Goal: Check status

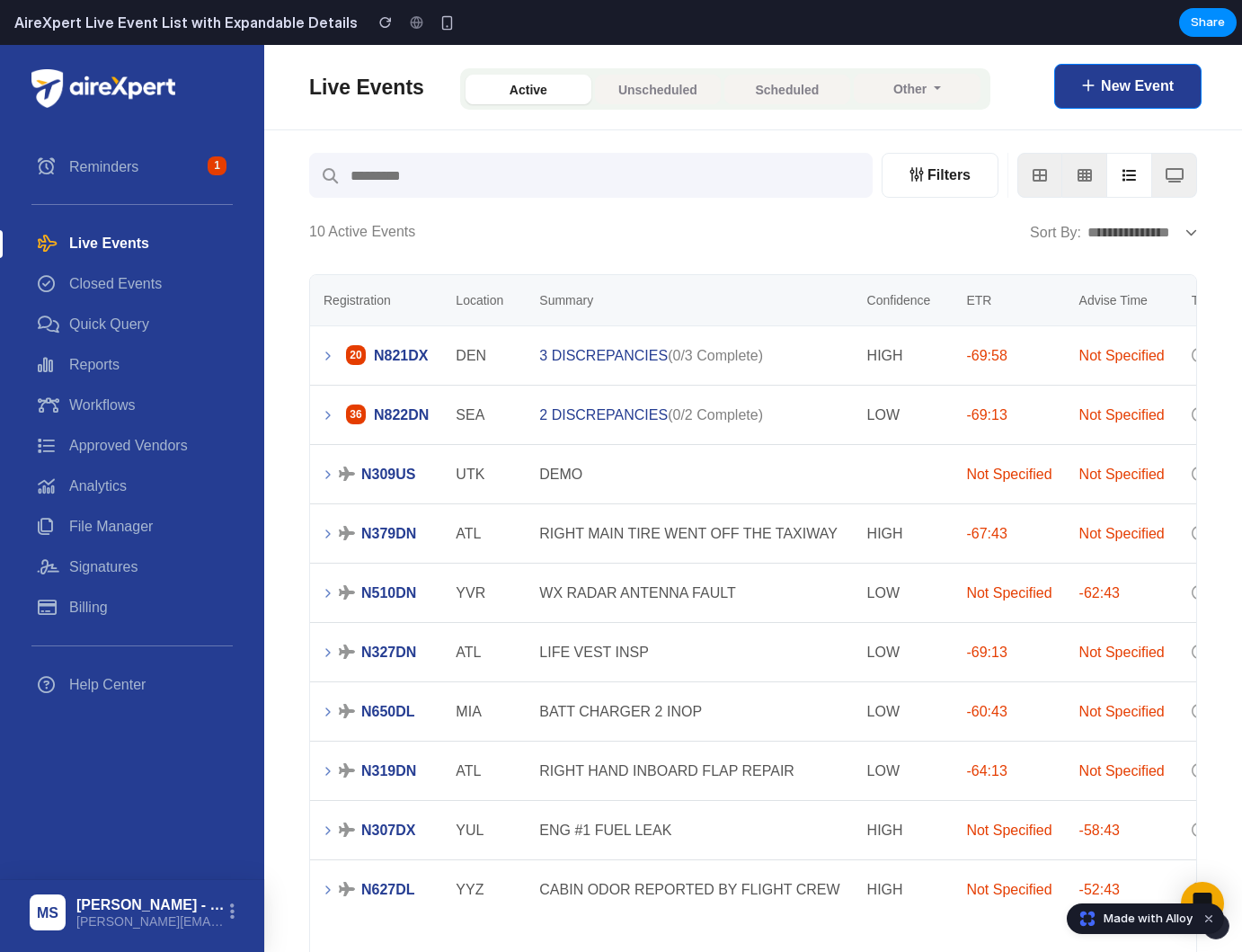
click at [322, 355] on icon at bounding box center [328, 356] width 15 height 15
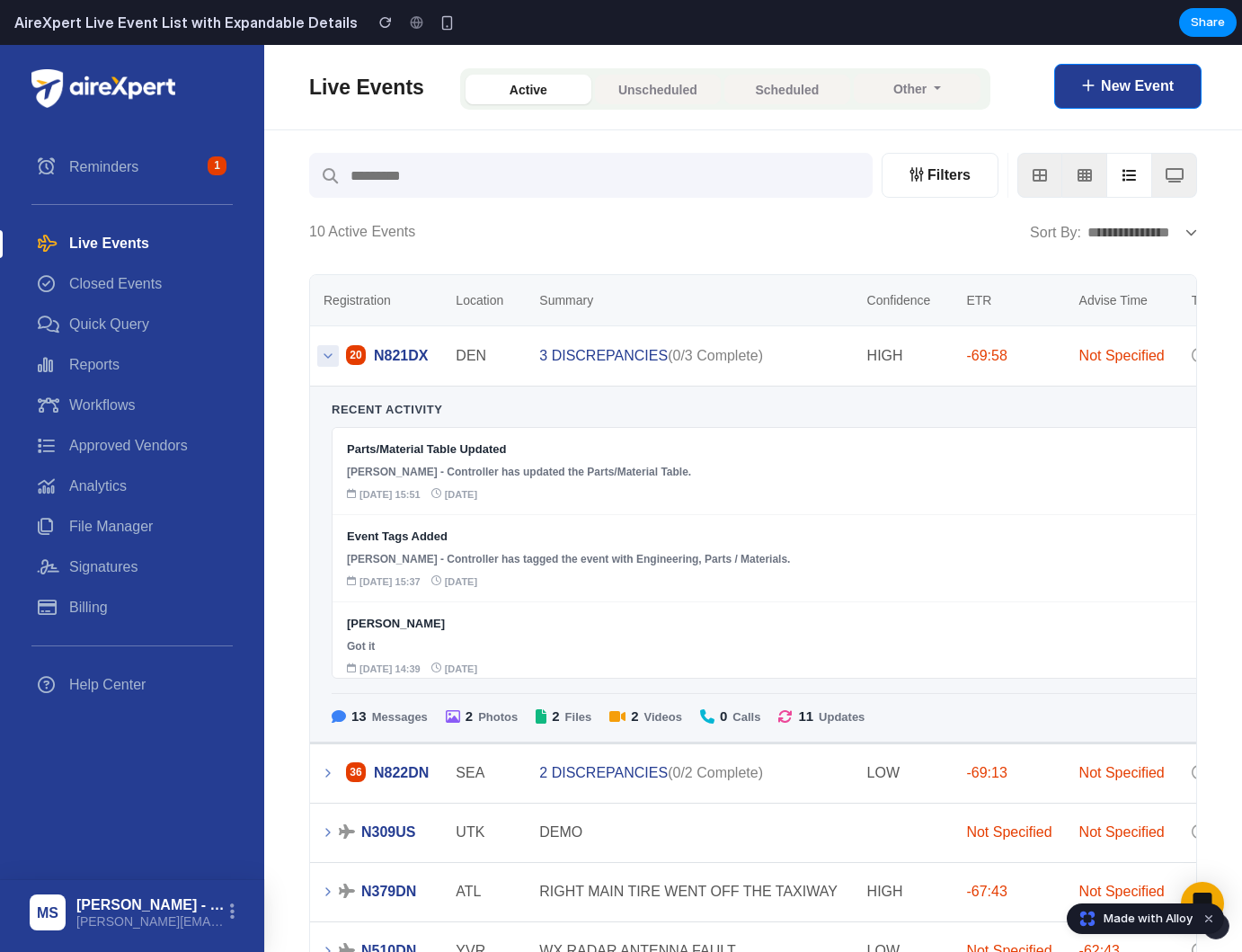
click at [319, 355] on button at bounding box center [328, 356] width 22 height 22
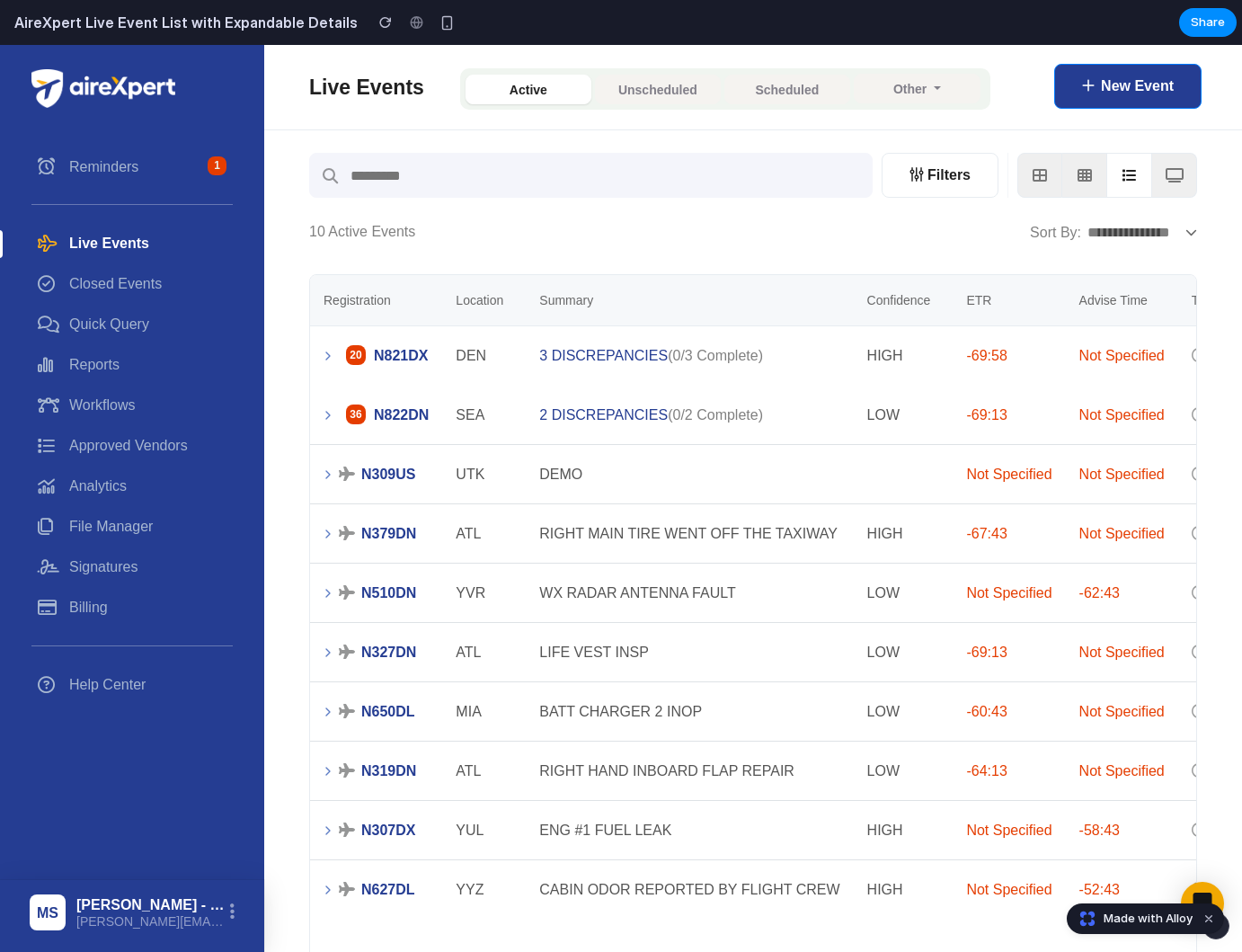
click at [302, 371] on div "Registration Location Summary Confidence ETR Advise Time Time Open 20 N821DX DE…" at bounding box center [753, 733] width 915 height 944
click at [331, 357] on icon at bounding box center [328, 356] width 15 height 15
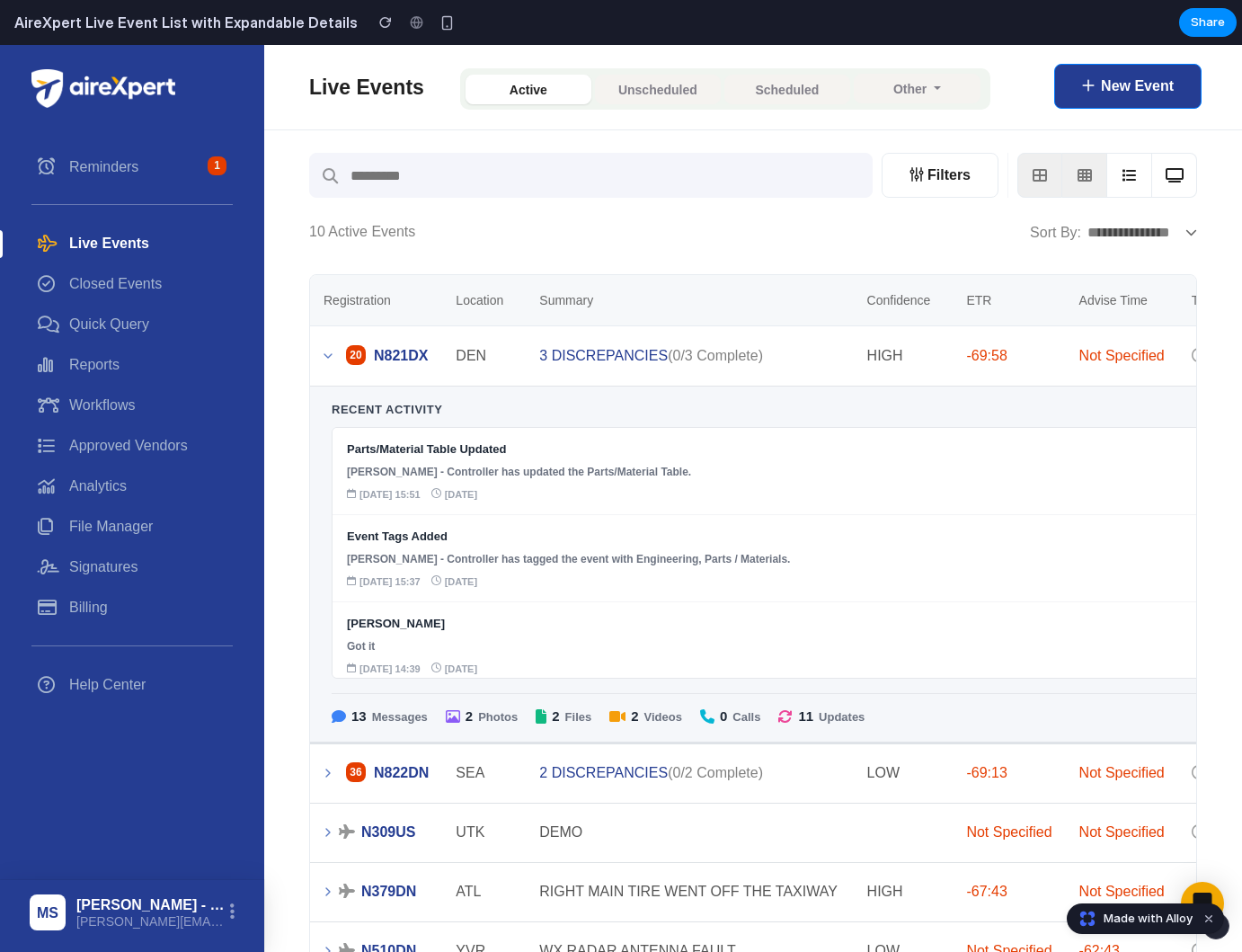
click at [1177, 176] on icon at bounding box center [1174, 175] width 18 height 15
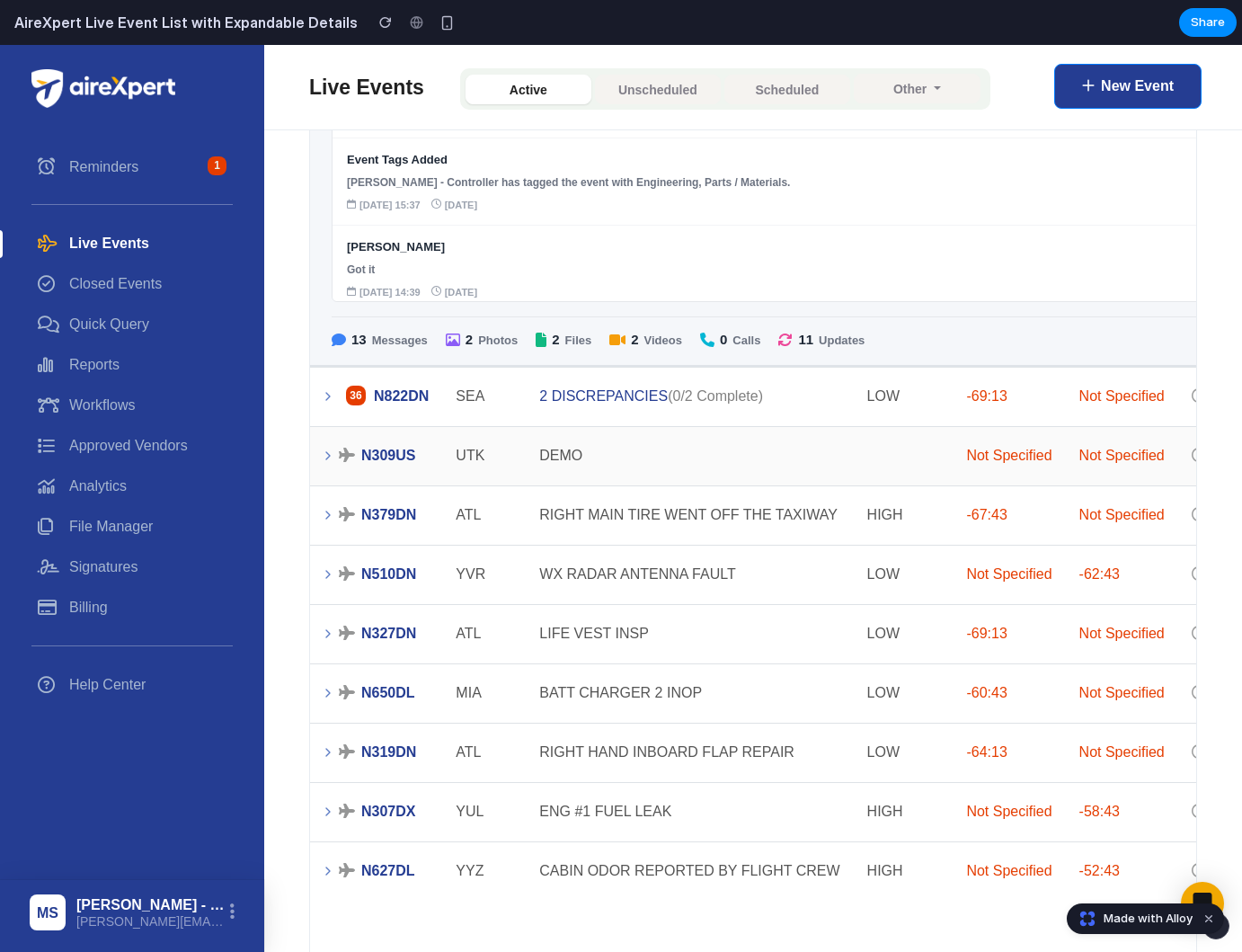
scroll to position [380, 0]
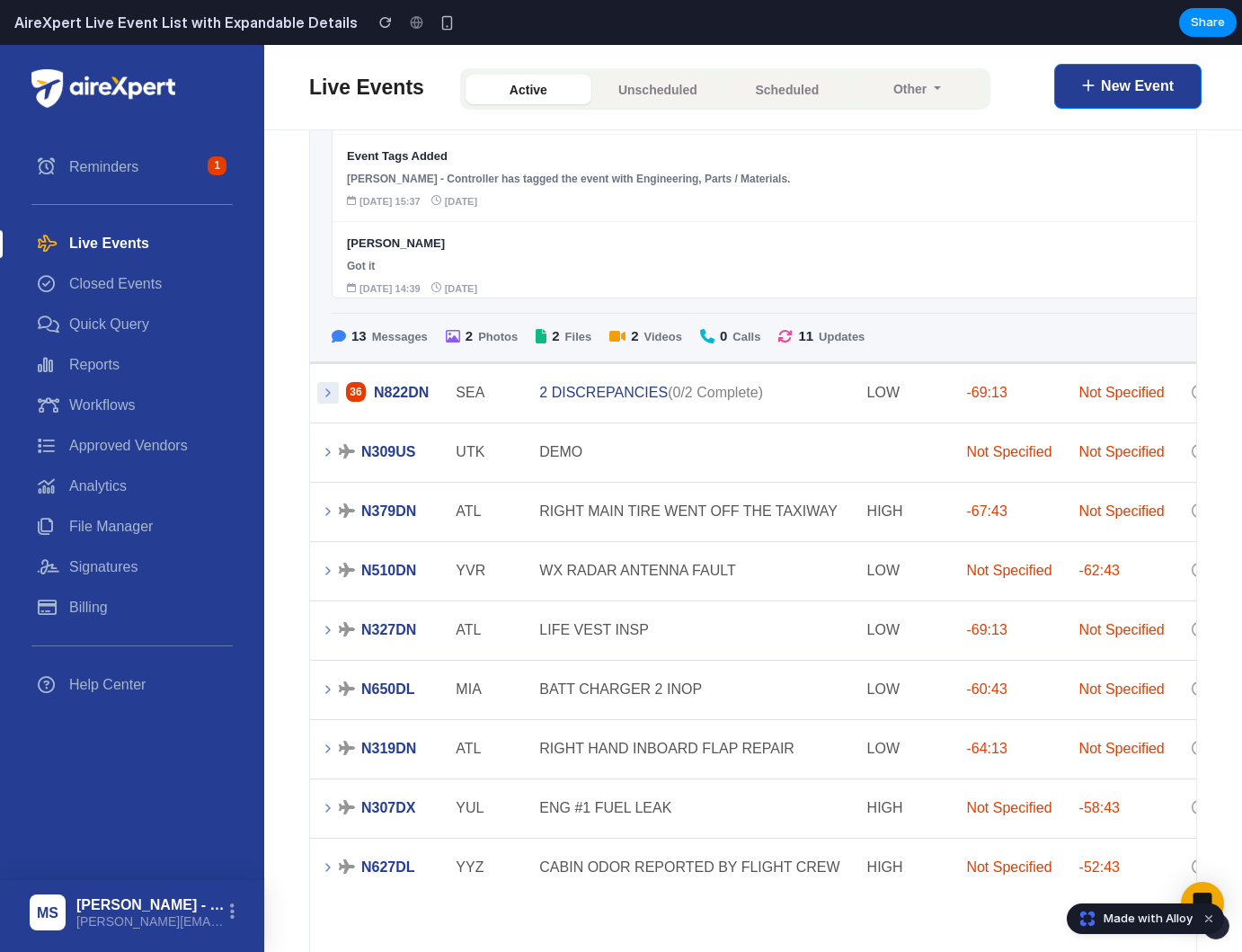
click at [330, 393] on icon at bounding box center [328, 393] width 15 height 15
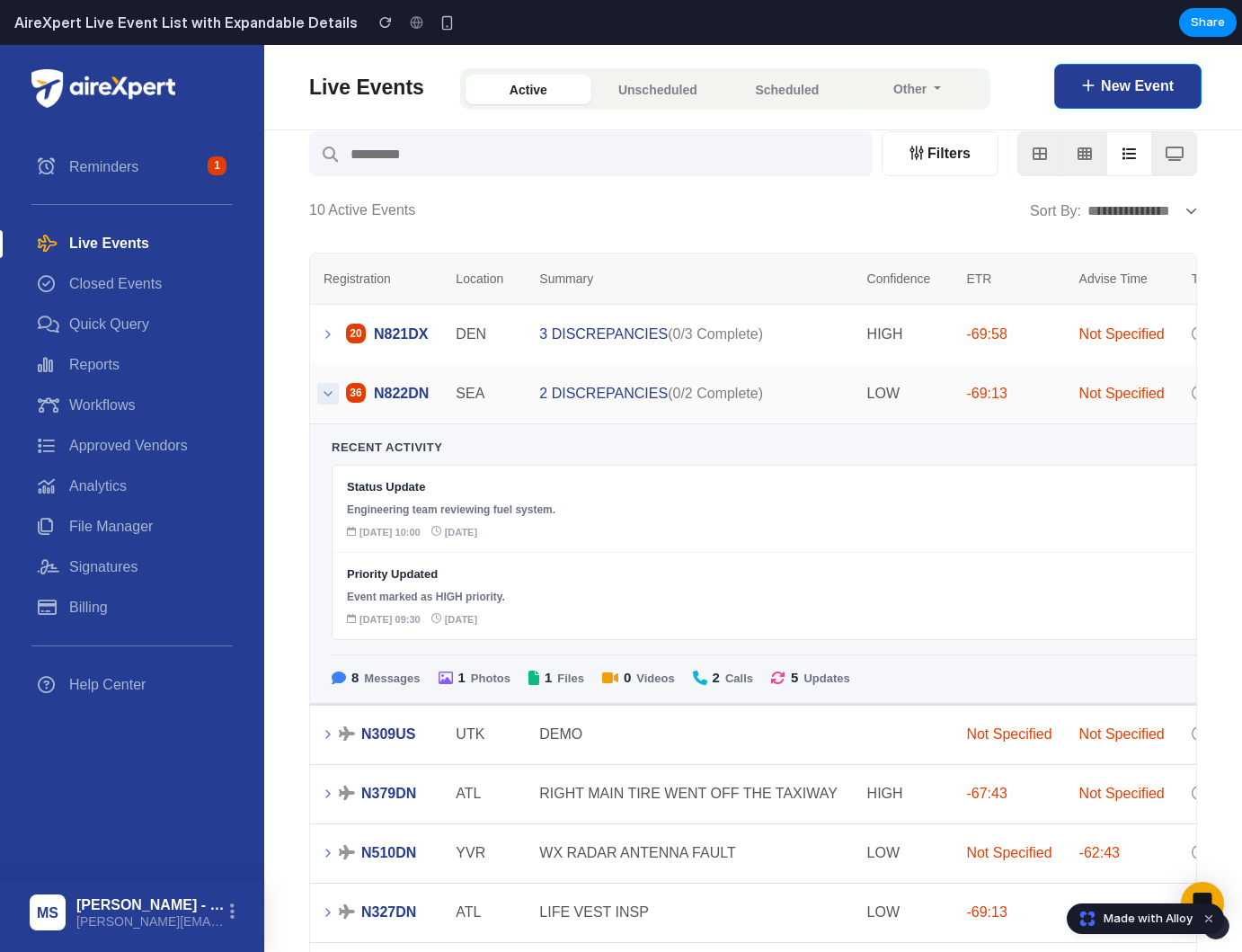
click at [330, 393] on icon at bounding box center [327, 394] width 7 height 4
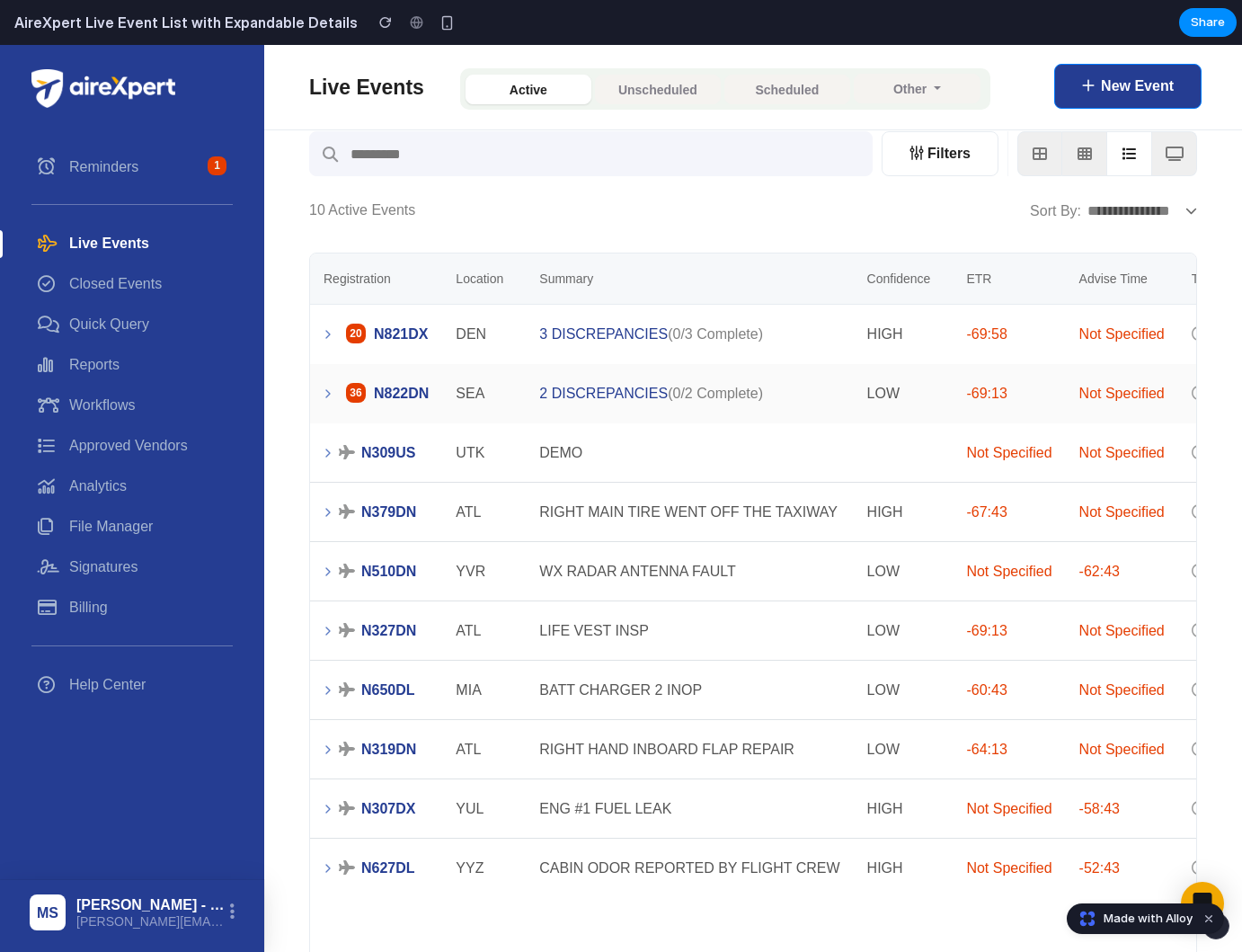
click at [327, 344] on button at bounding box center [328, 334] width 22 height 22
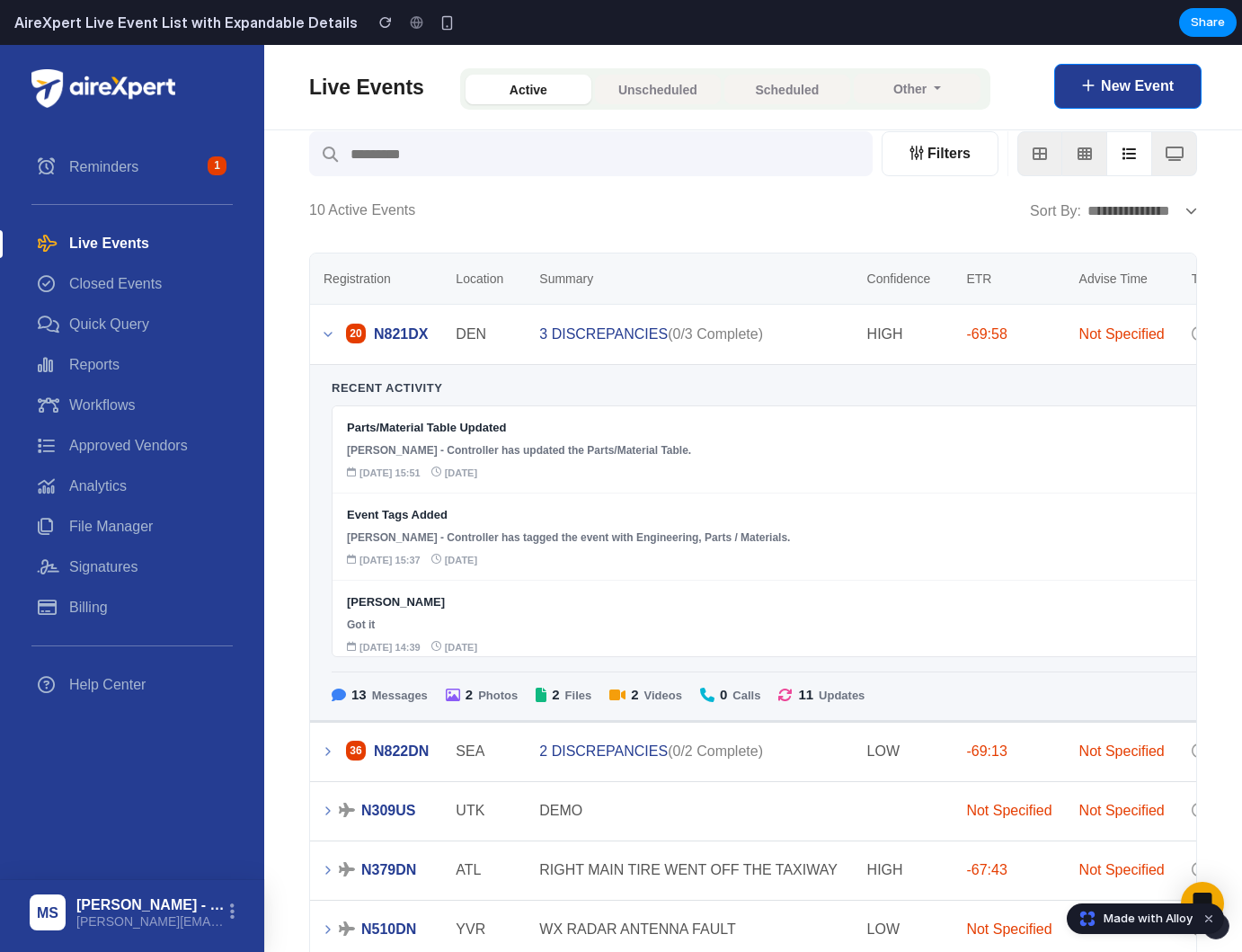
drag, startPoint x: 433, startPoint y: 475, endPoint x: 433, endPoint y: 502, distance: 27.0
click at [433, 502] on div "Parts/Material Table Updated [PERSON_NAME] - Controller has updated the Parts/M…" at bounding box center [788, 531] width 912 height 252
click at [530, 455] on div "[PERSON_NAME] - Controller has updated the Parts/Material Table." at bounding box center [788, 450] width 882 height 17
click at [591, 465] on div "[DATE] 15:51 [DATE]" at bounding box center [788, 473] width 882 height 16
click at [570, 536] on div "[PERSON_NAME] - Controller has tagged the event with Engineering, Parts / Mater…" at bounding box center [788, 538] width 882 height 17
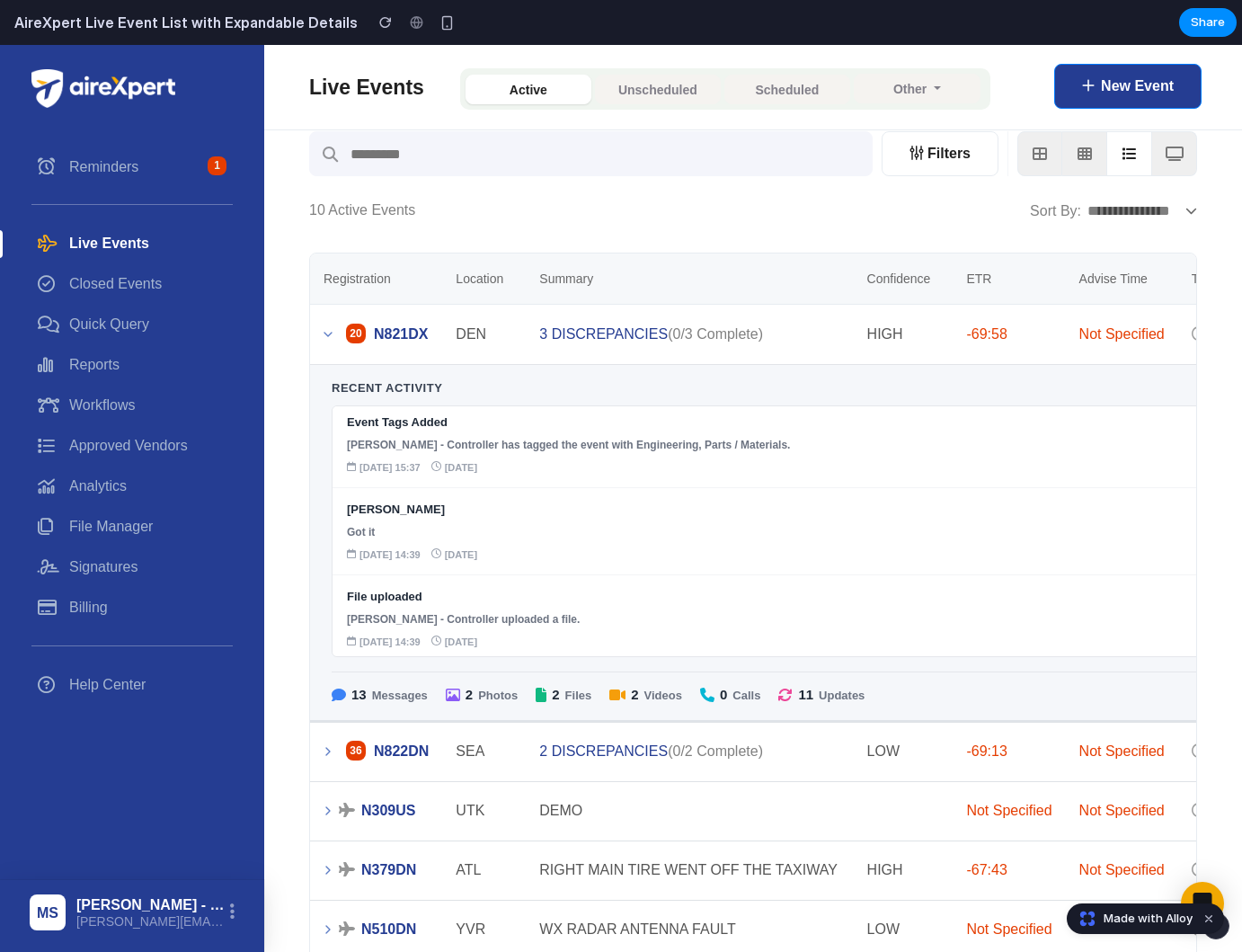
scroll to position [98, 0]
click at [564, 533] on div "Got it" at bounding box center [788, 526] width 882 height 17
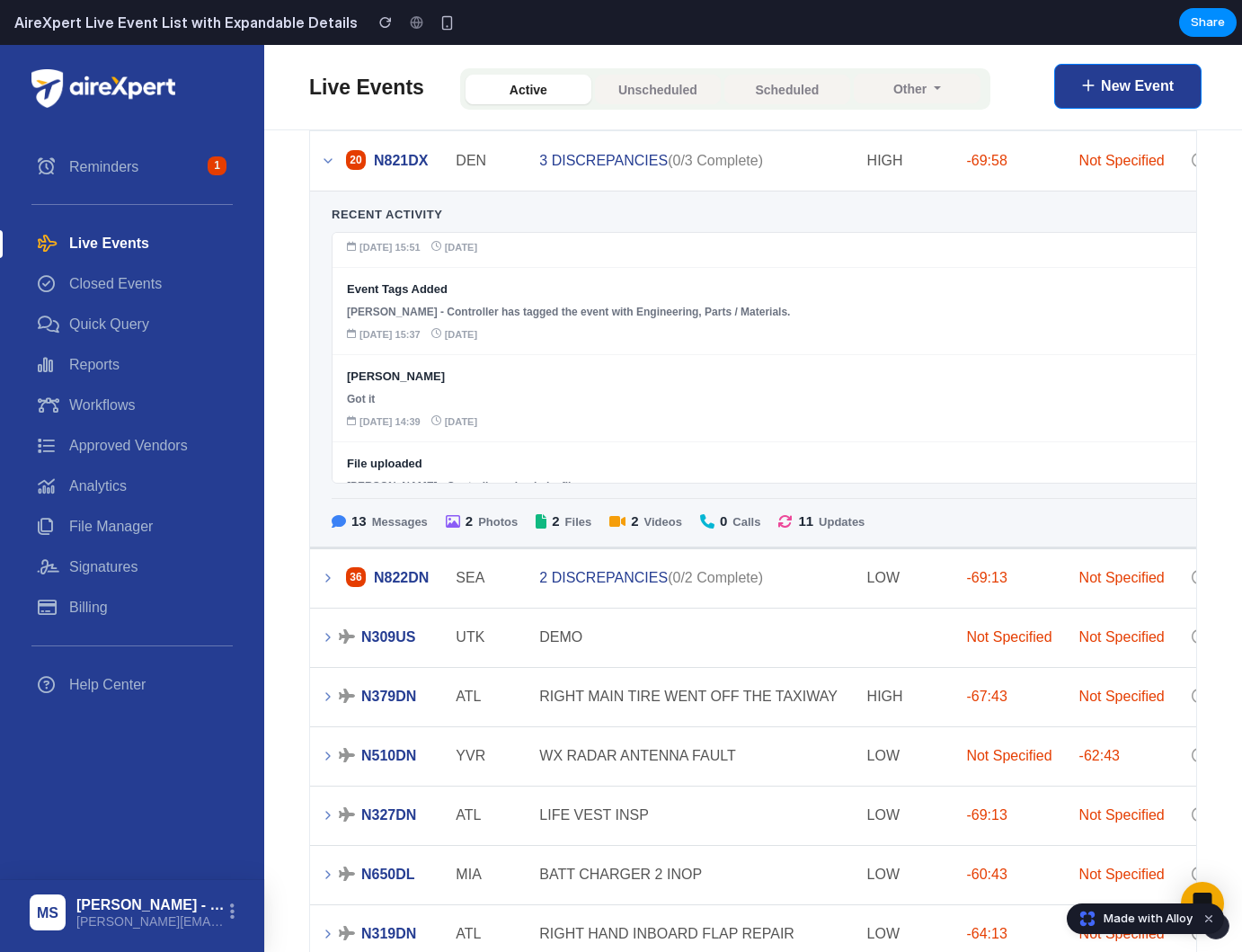
scroll to position [43, 0]
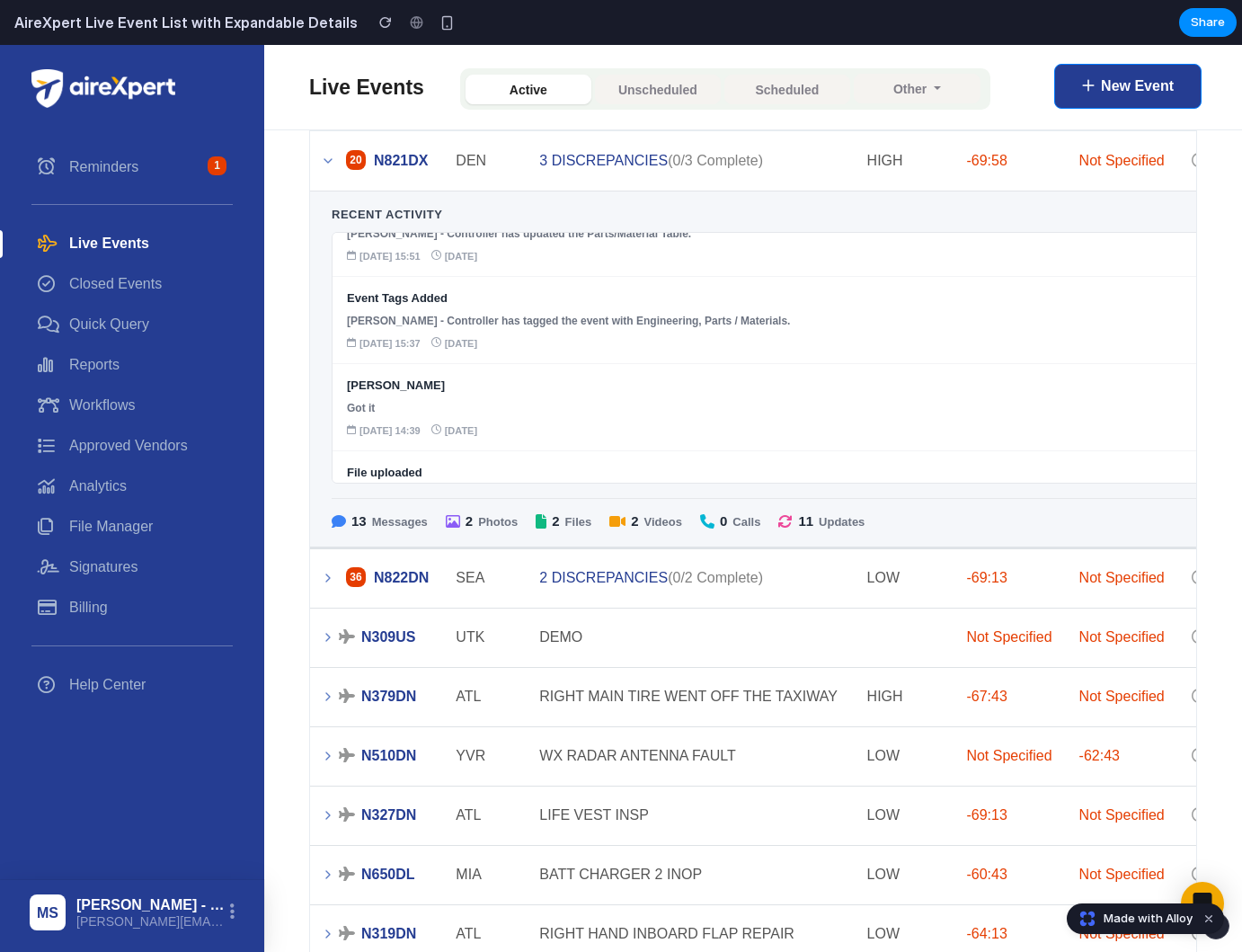
click at [552, 577] on link at bounding box center [925, 578] width 1228 height 60
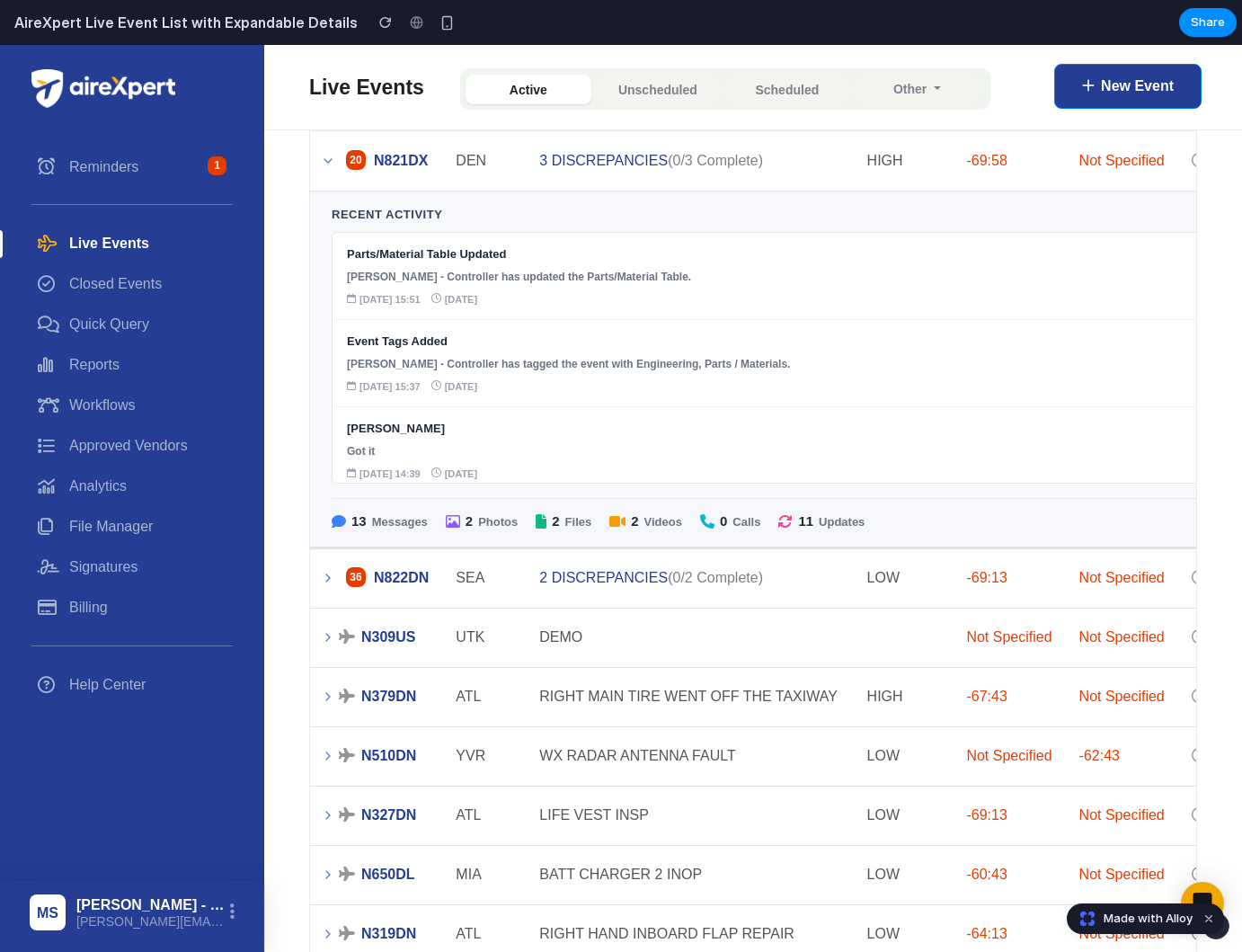
click at [322, 159] on icon at bounding box center [328, 161] width 15 height 15
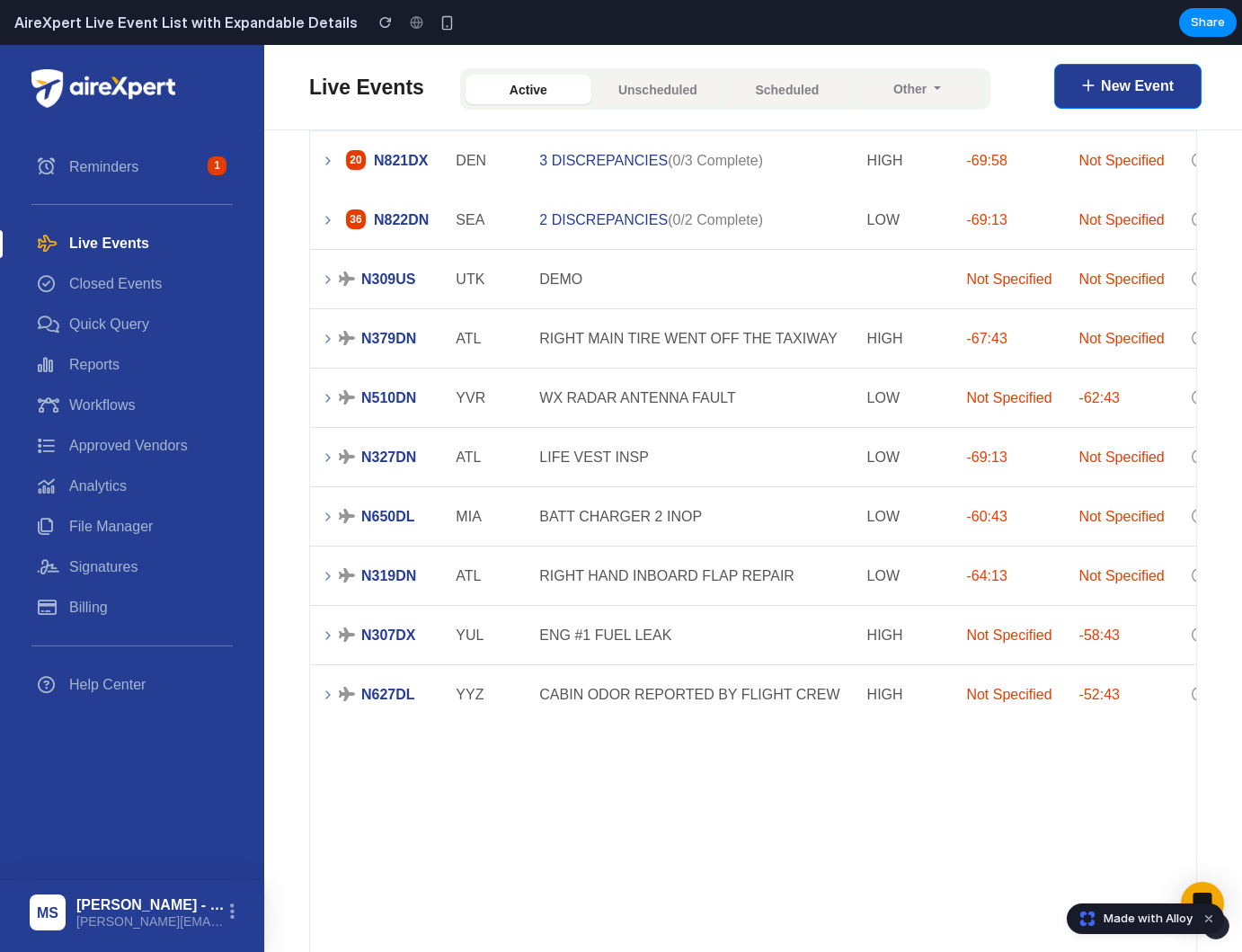
click at [323, 224] on icon at bounding box center [328, 219] width 15 height 15
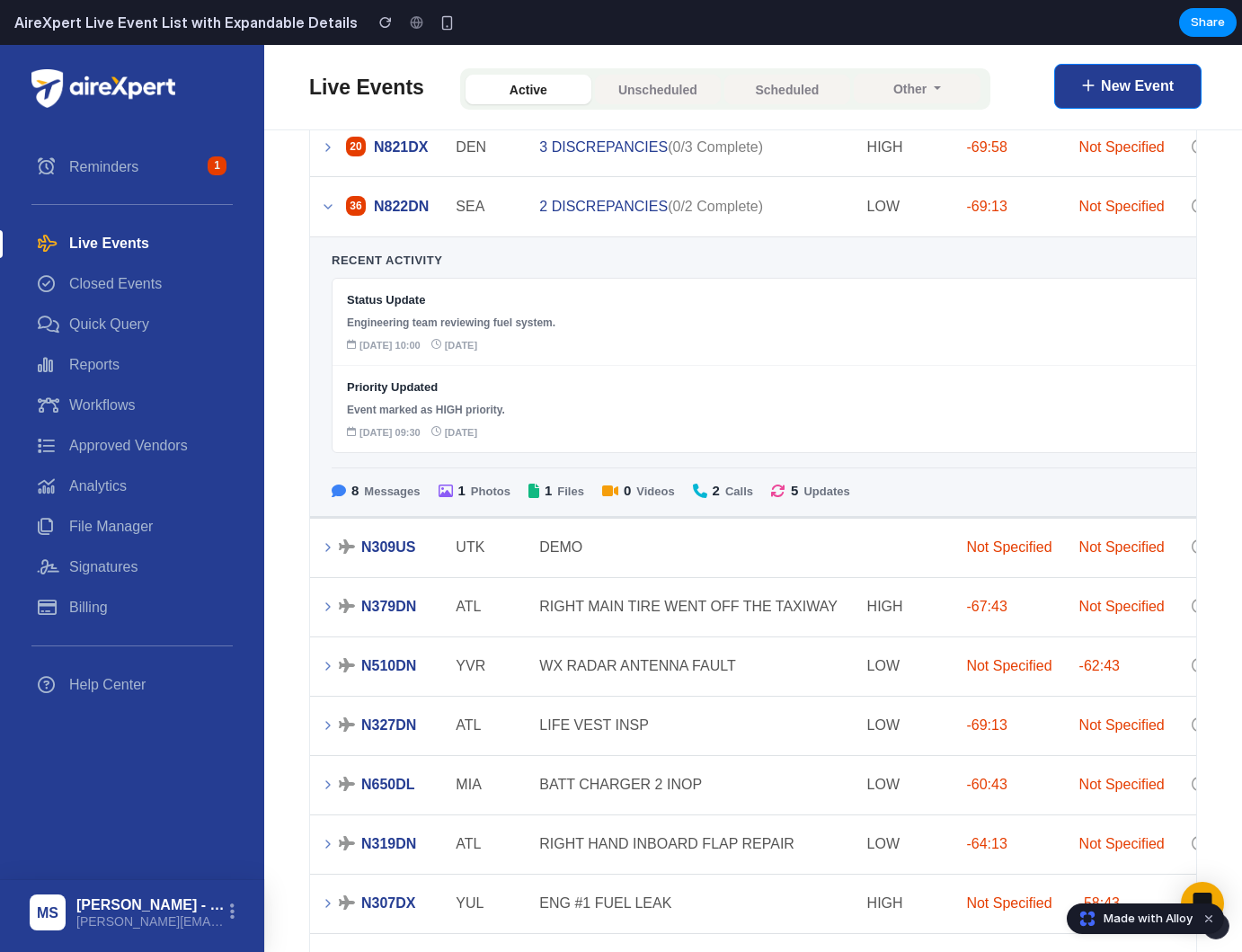
scroll to position [202, 0]
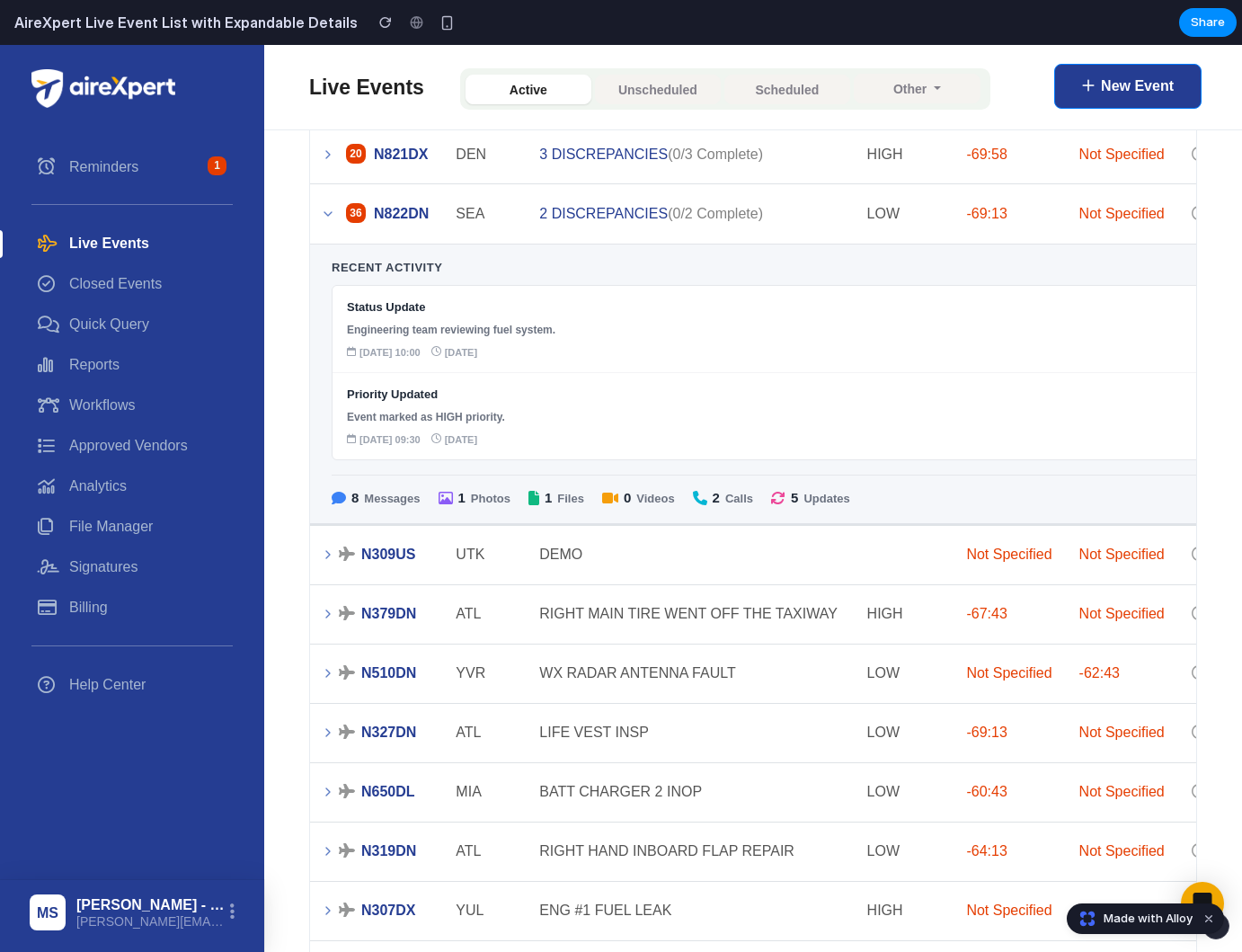
click at [409, 494] on span "Messages" at bounding box center [392, 499] width 56 height 18
click at [409, 280] on div "Recent Activity Status Update Engineering team reviewing fuel system. [DATE] 10…" at bounding box center [788, 383] width 912 height 250
click at [112, 366] on link "Reports" at bounding box center [132, 363] width 202 height 40
click at [110, 402] on link "Workflows" at bounding box center [132, 405] width 202 height 40
